Goal: Book appointment/travel/reservation

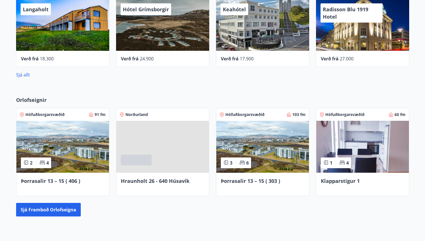
scroll to position [311, 0]
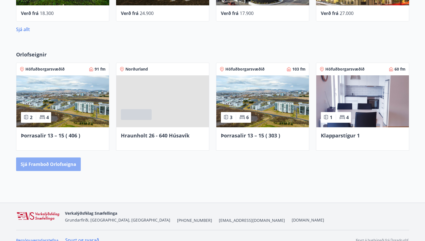
click at [61, 165] on button "Sjá framboð orlofseigna" at bounding box center [48, 165] width 65 height 14
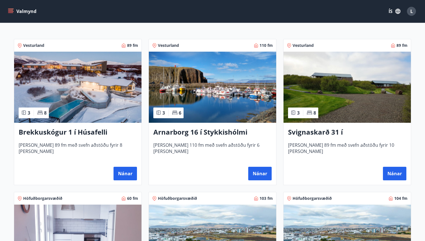
scroll to position [85, 0]
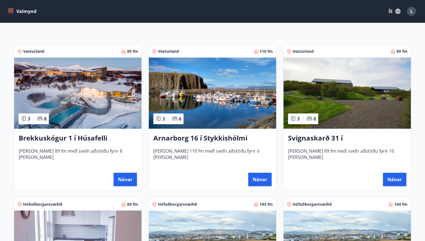
click at [63, 107] on img at bounding box center [77, 93] width 127 height 71
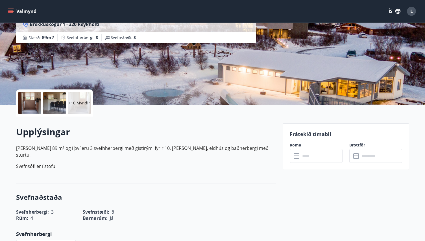
scroll to position [85, 0]
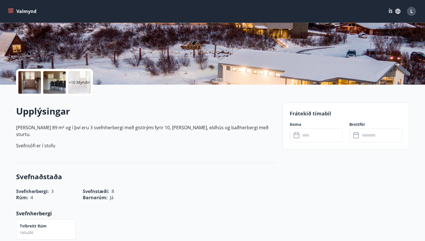
click at [304, 138] on input "text" at bounding box center [322, 136] width 42 height 14
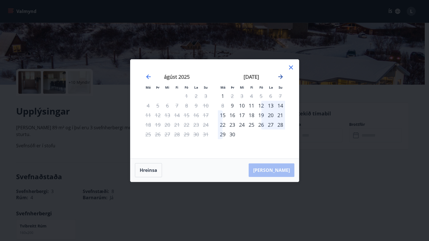
click at [280, 76] on icon "Move forward to switch to the next month." at bounding box center [280, 76] width 7 height 7
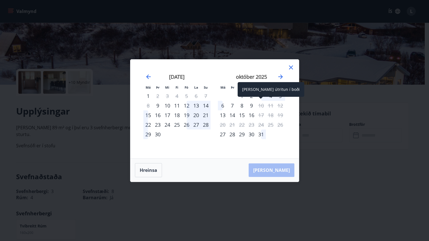
click at [264, 97] on div "[PERSON_NAME] útritun í boði" at bounding box center [271, 91] width 67 height 19
click at [272, 98] on div "[PERSON_NAME] útritun í boði" at bounding box center [271, 91] width 67 height 19
click at [260, 95] on div "3" at bounding box center [262, 96] width 10 height 10
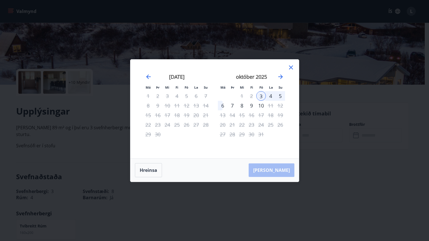
click at [269, 96] on div "4" at bounding box center [271, 96] width 10 height 10
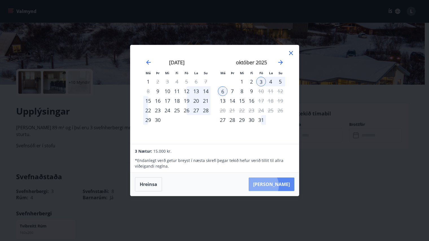
click at [278, 186] on button "[PERSON_NAME]" at bounding box center [272, 185] width 46 height 14
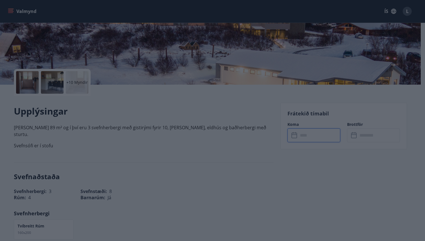
type input "******"
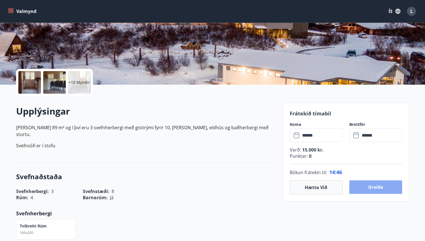
click at [375, 188] on button "Greiða" at bounding box center [375, 188] width 53 height 14
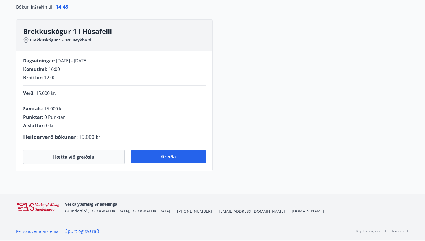
scroll to position [85, 0]
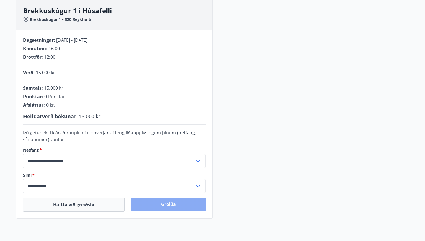
click at [172, 206] on button "Greiða" at bounding box center [168, 205] width 74 height 14
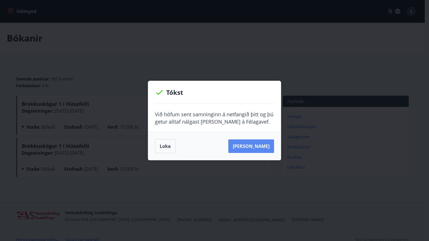
click at [258, 148] on button "Sjá samning" at bounding box center [252, 147] width 46 height 14
